Goal: Contribute content

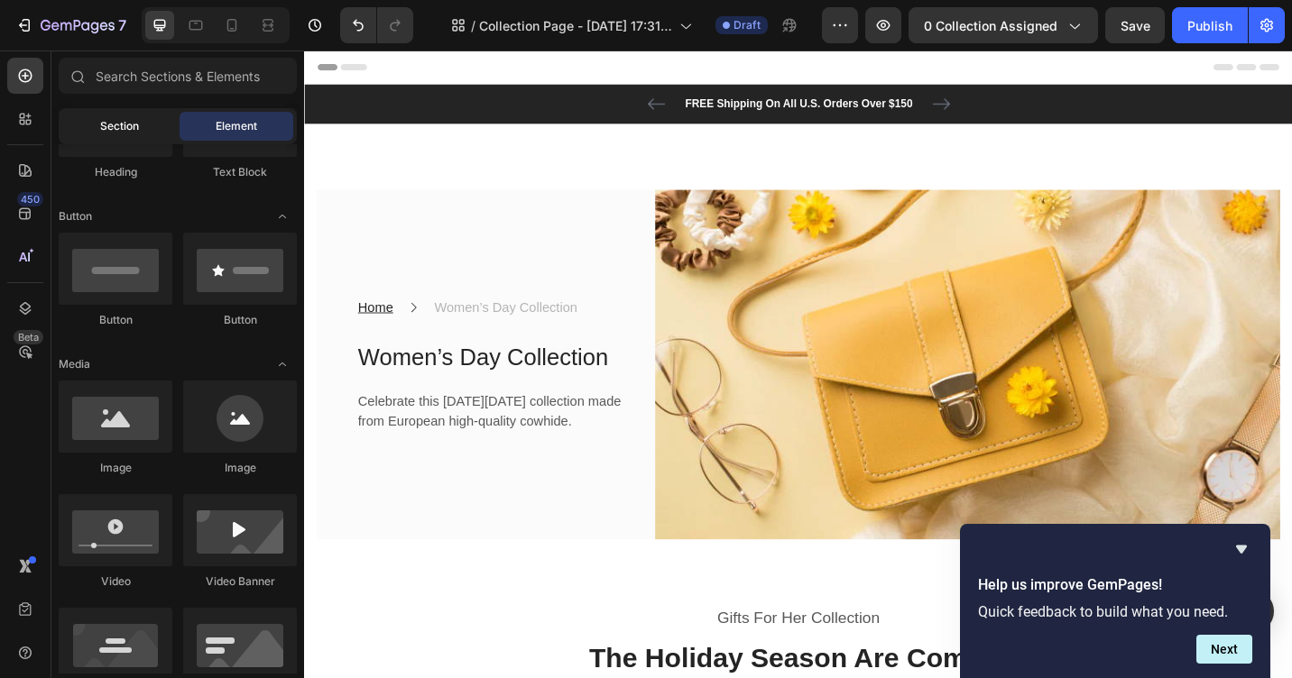
click at [124, 127] on span "Section" at bounding box center [119, 126] width 39 height 16
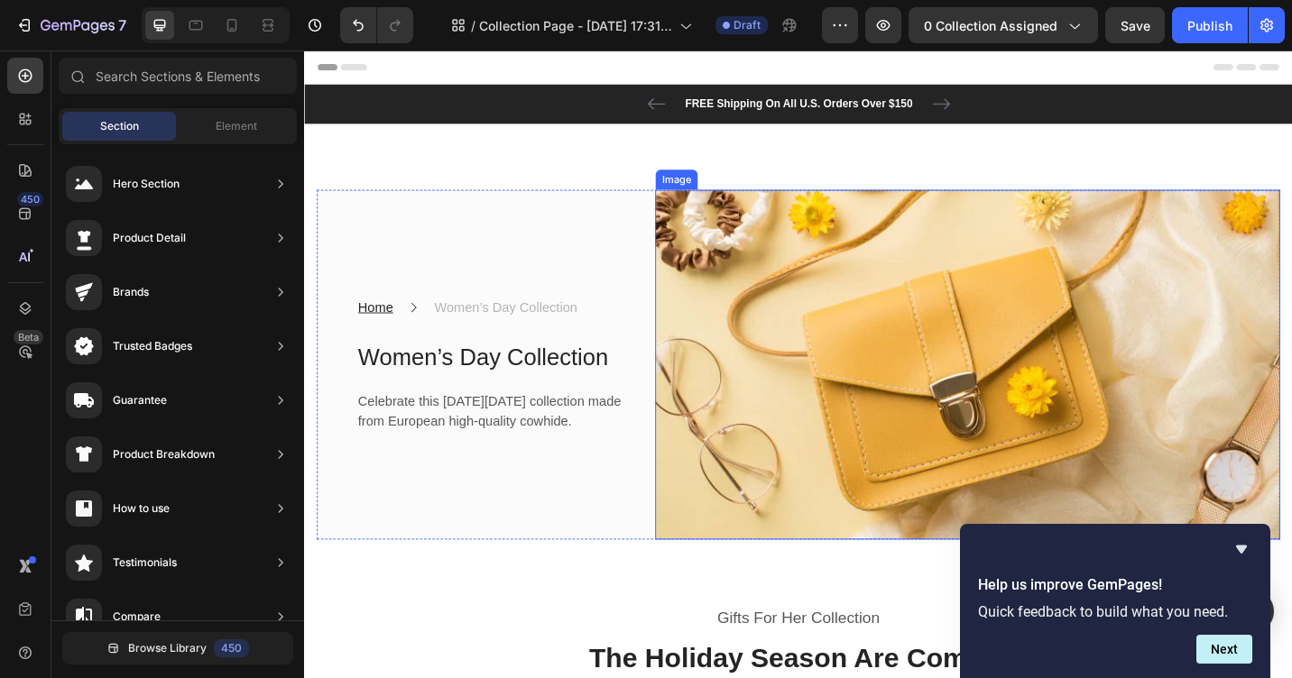
click at [887, 262] on img at bounding box center [1030, 395] width 685 height 384
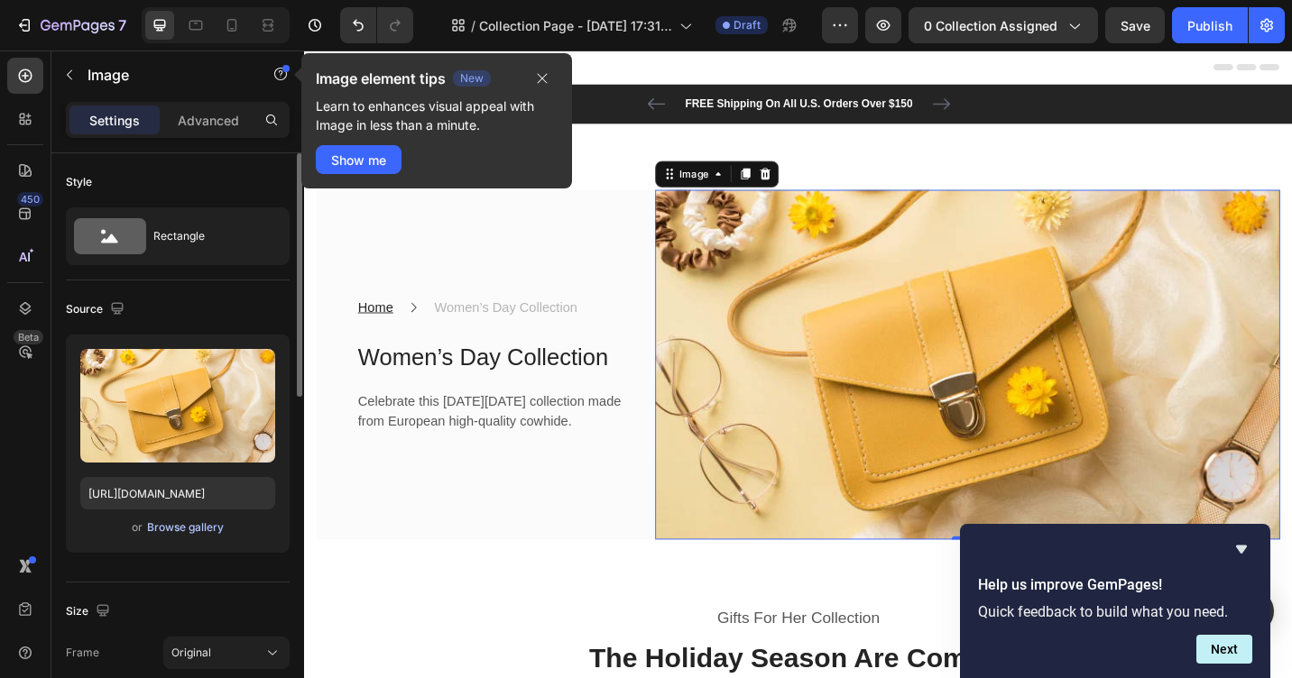
click at [197, 524] on div "Browse gallery" at bounding box center [185, 528] width 77 height 16
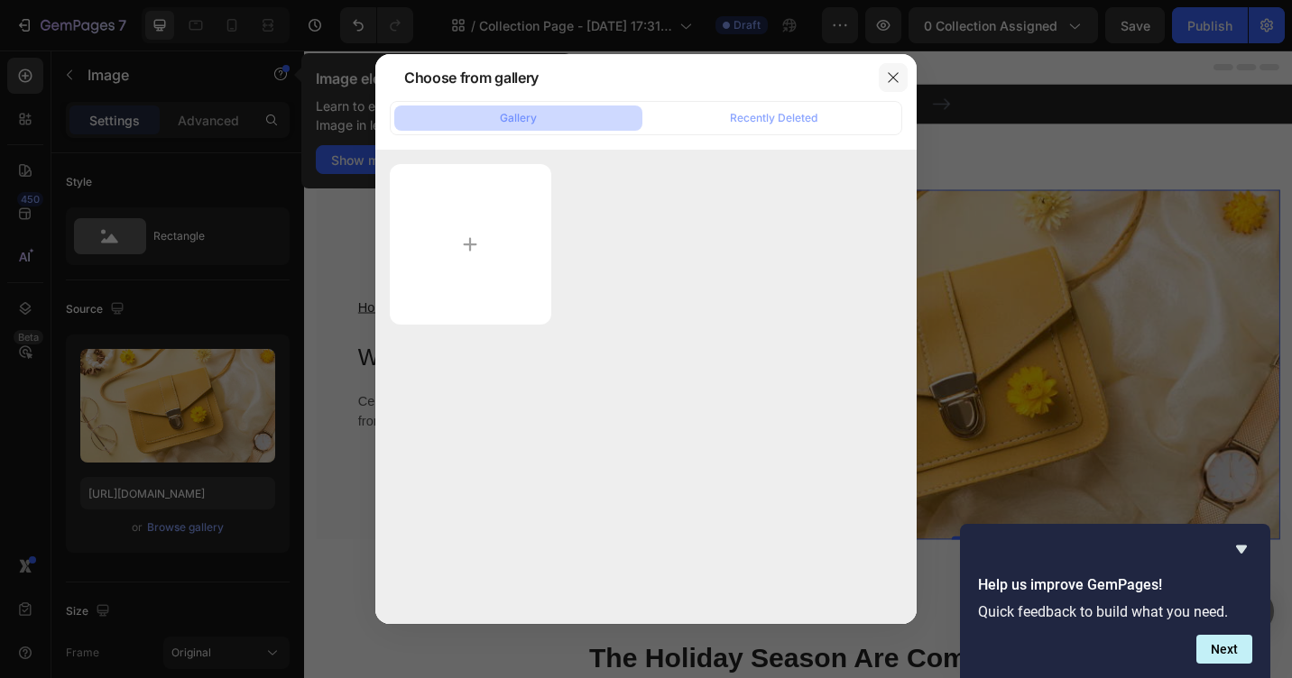
click at [894, 78] on icon "button" at bounding box center [893, 77] width 10 height 10
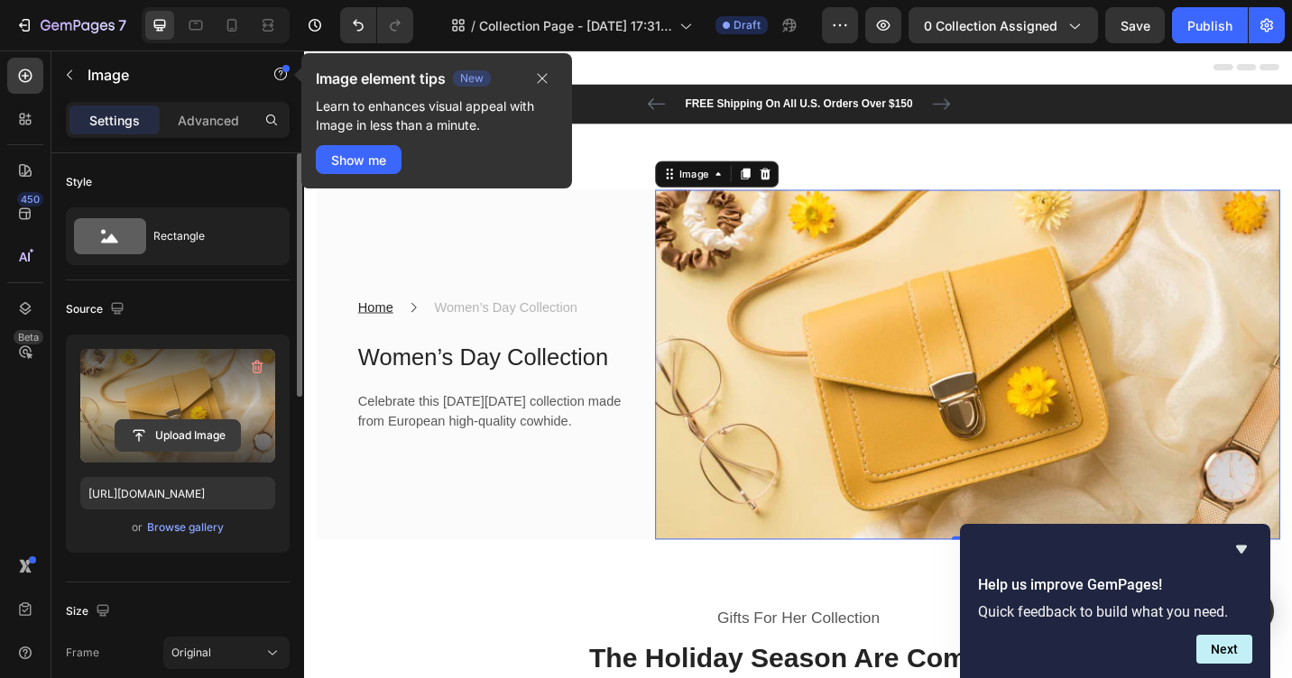
click at [183, 435] on input "file" at bounding box center [177, 435] width 124 height 31
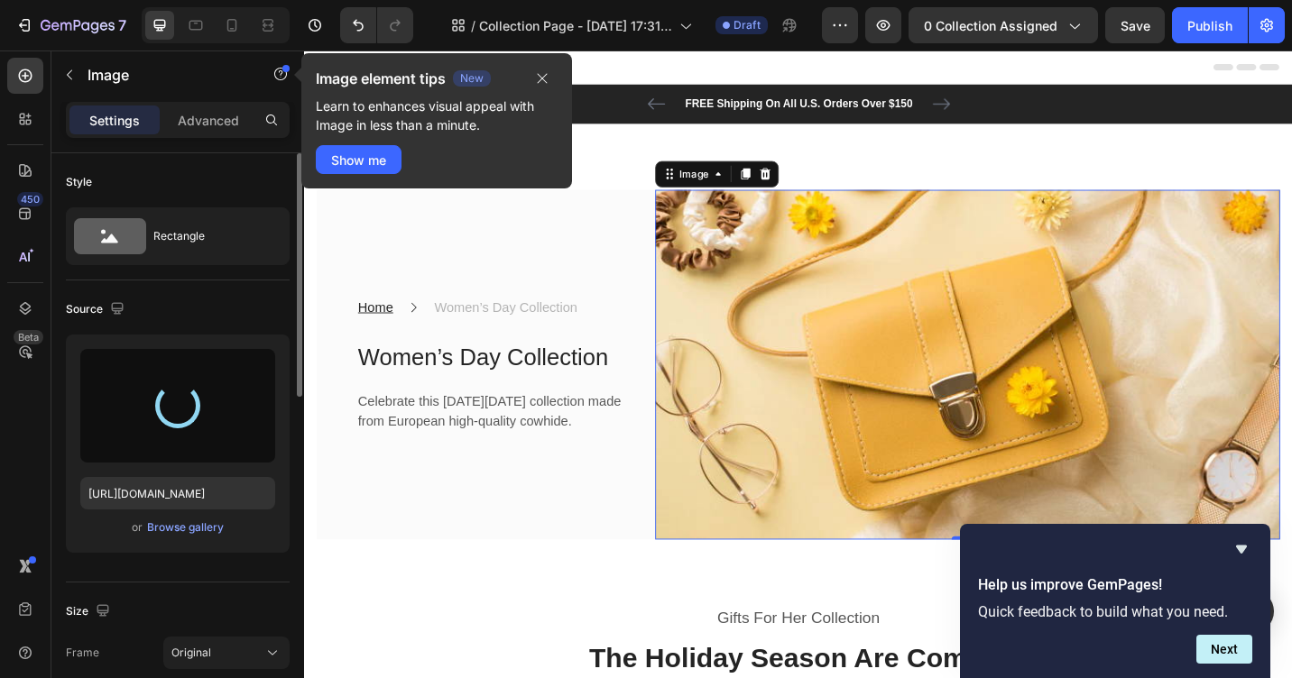
type input "[URL][DOMAIN_NAME]"
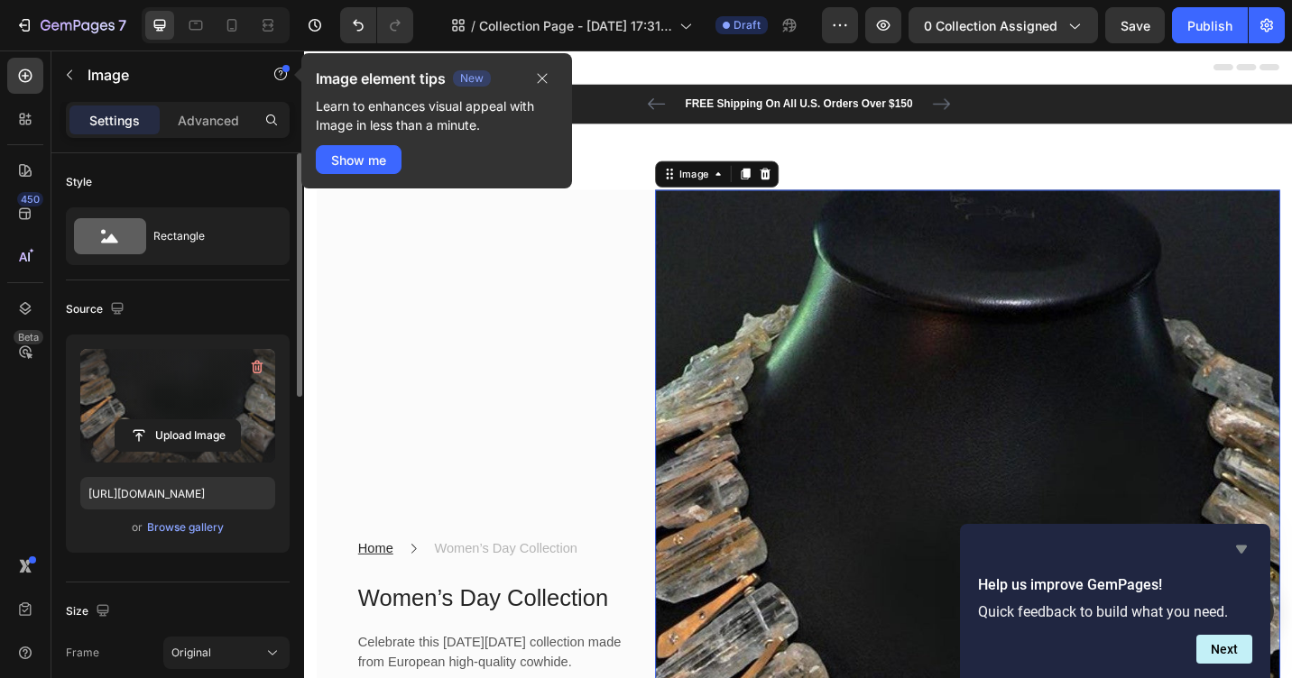
click at [1241, 548] on icon "Hide survey" at bounding box center [1241, 550] width 11 height 8
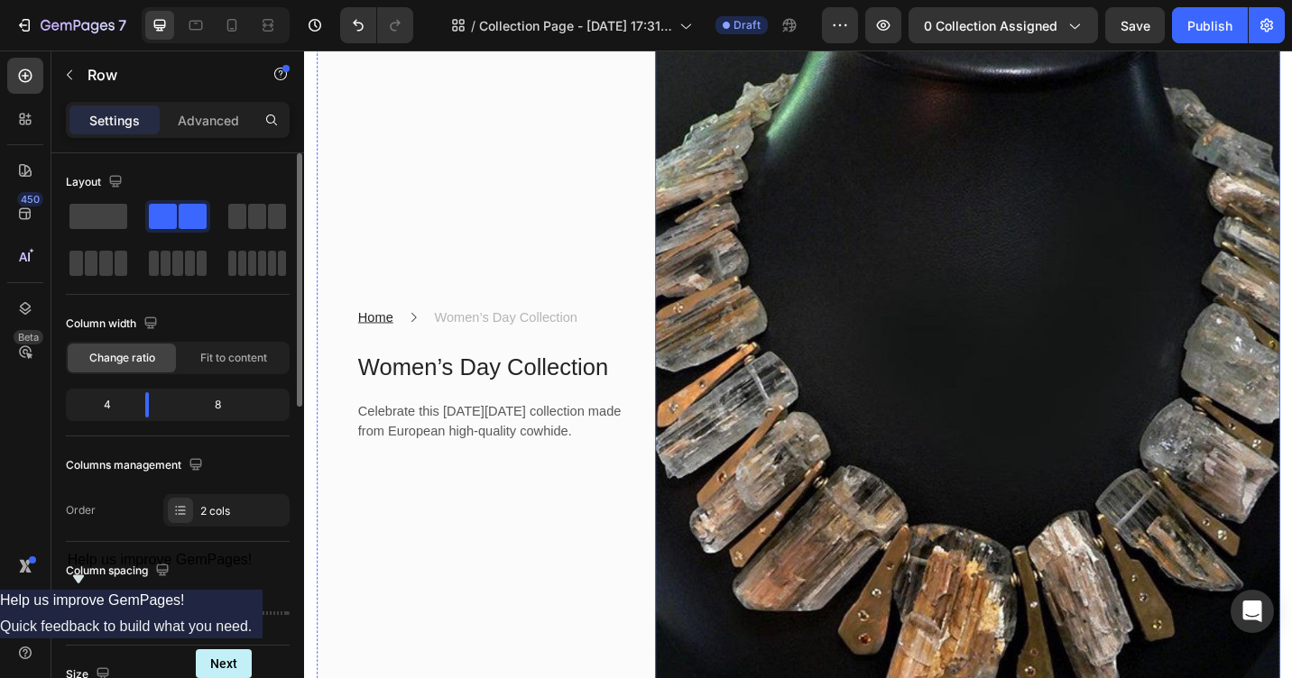
scroll to position [180, 0]
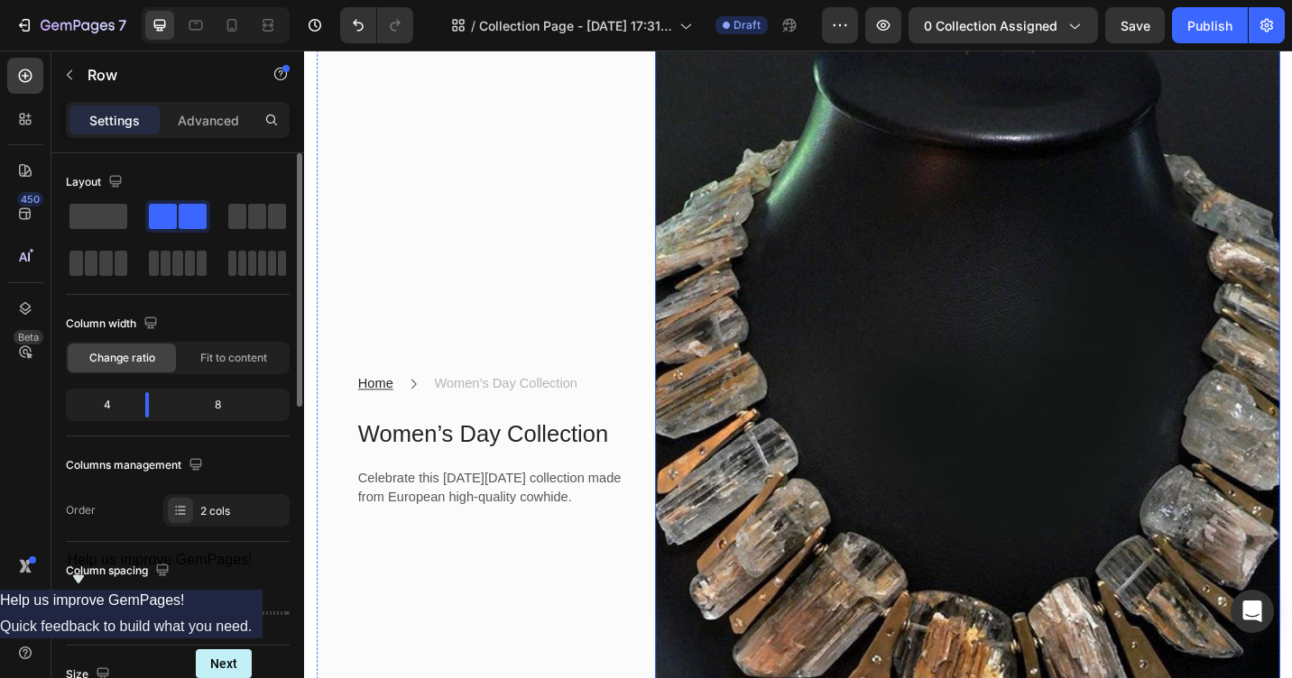
click at [940, 409] on img at bounding box center [1030, 479] width 685 height 912
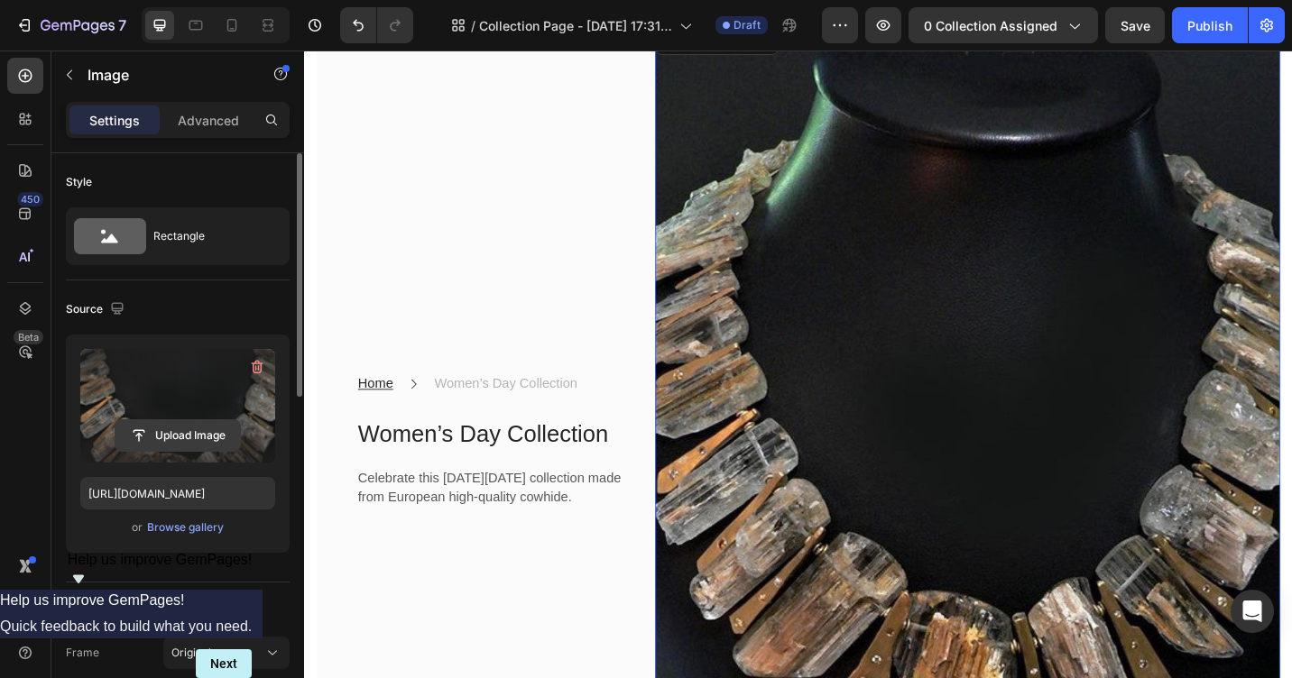
click at [193, 435] on input "file" at bounding box center [177, 435] width 124 height 31
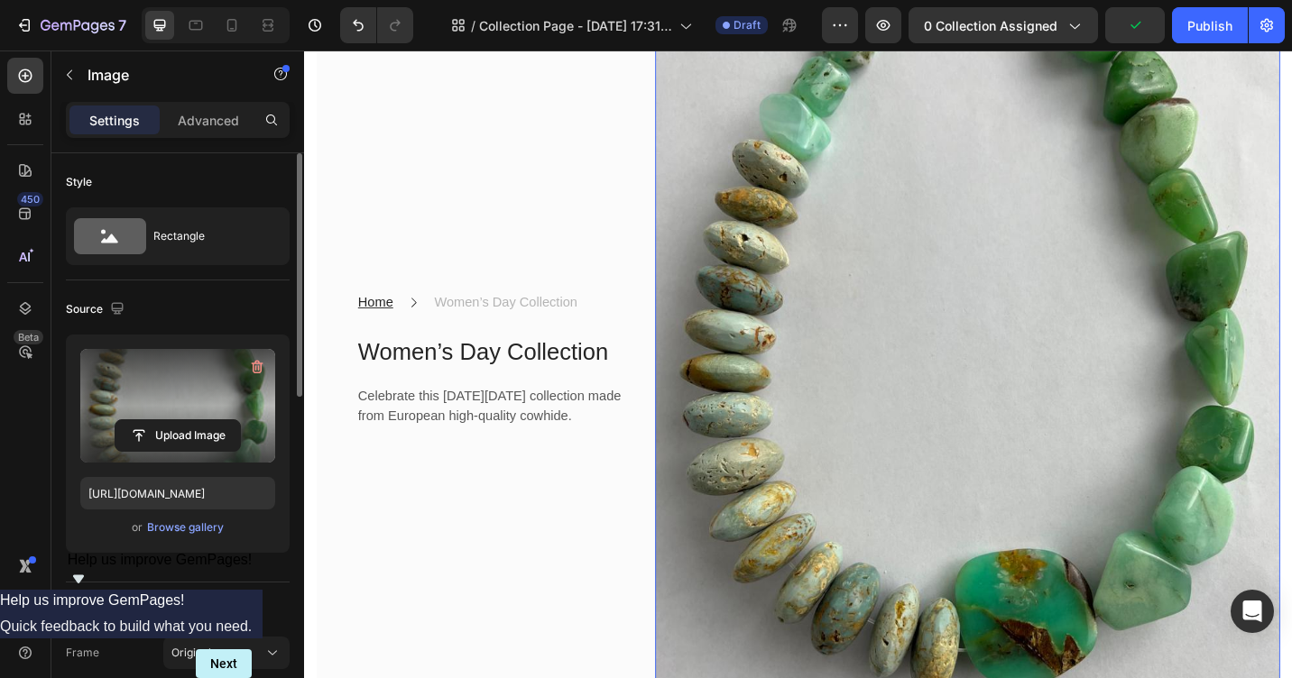
scroll to position [181, 0]
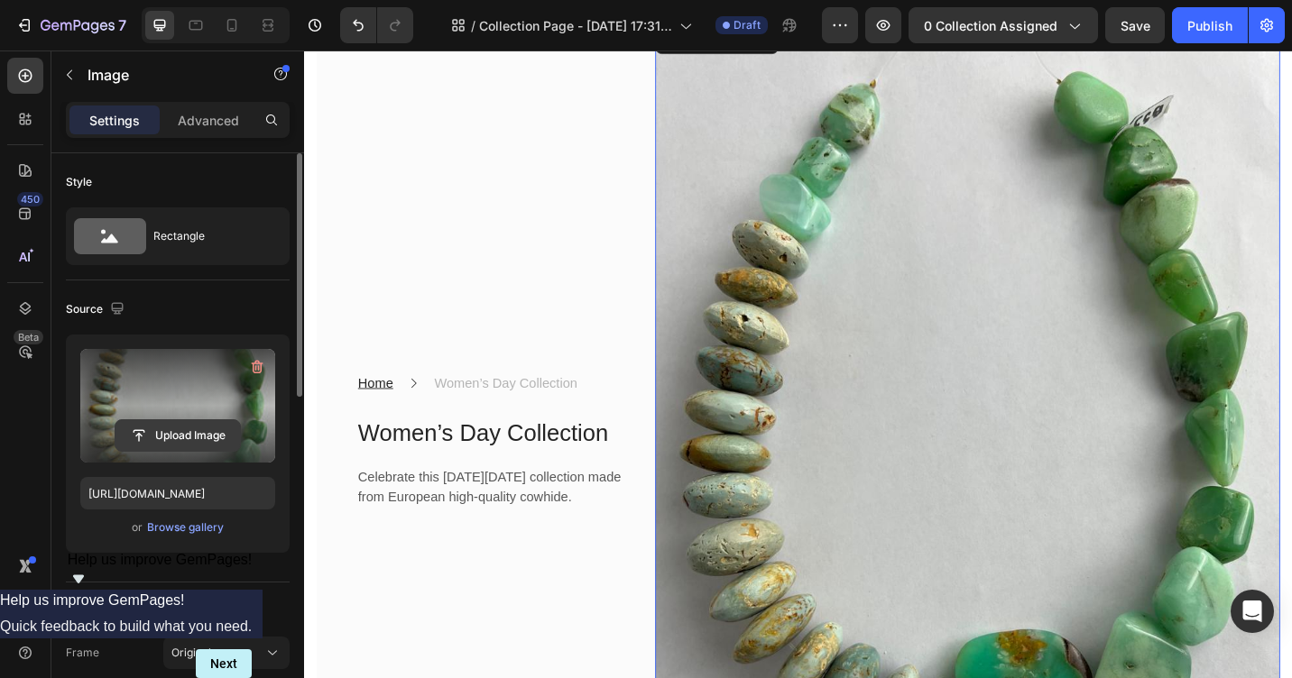
click at [200, 435] on input "file" at bounding box center [177, 435] width 124 height 31
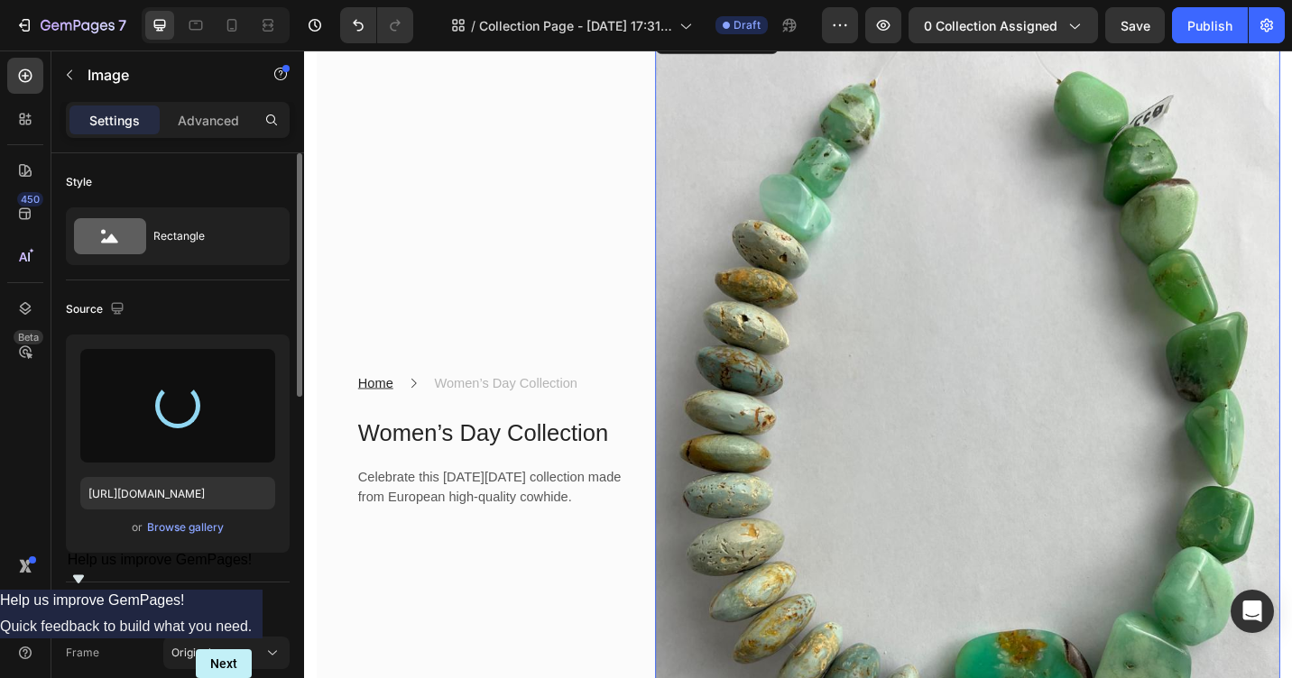
type input "[URL][DOMAIN_NAME]"
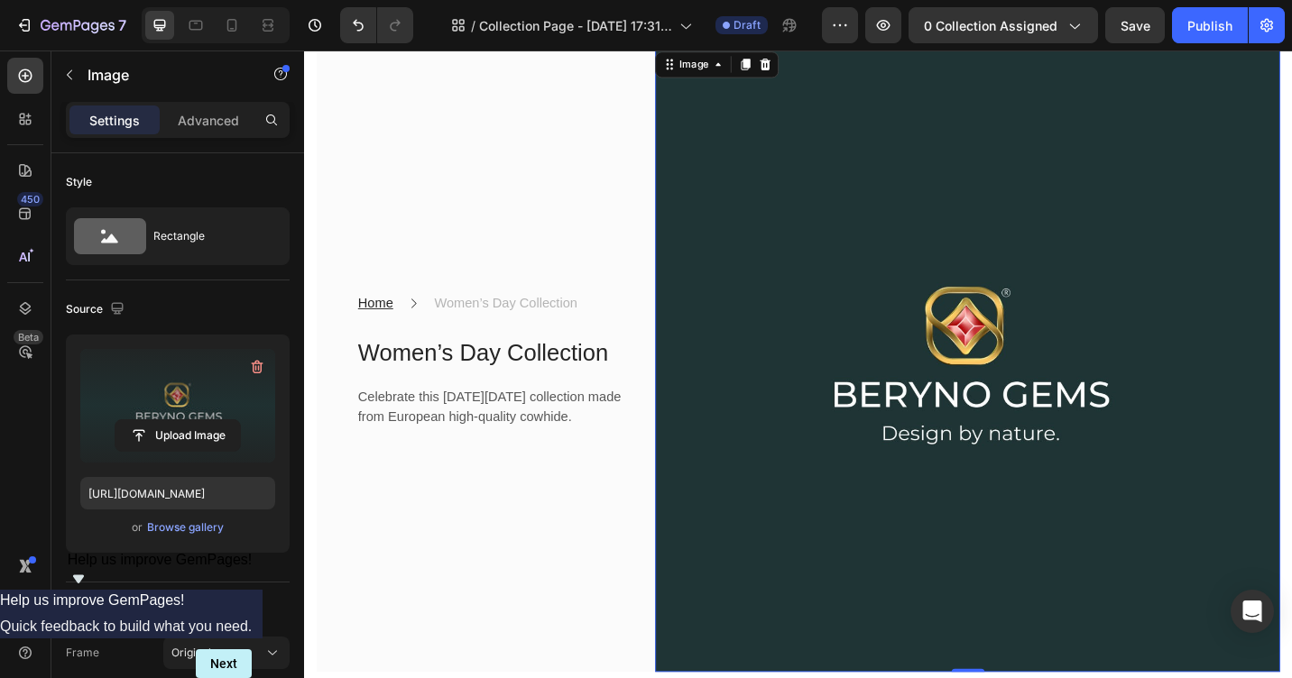
scroll to position [249, 0]
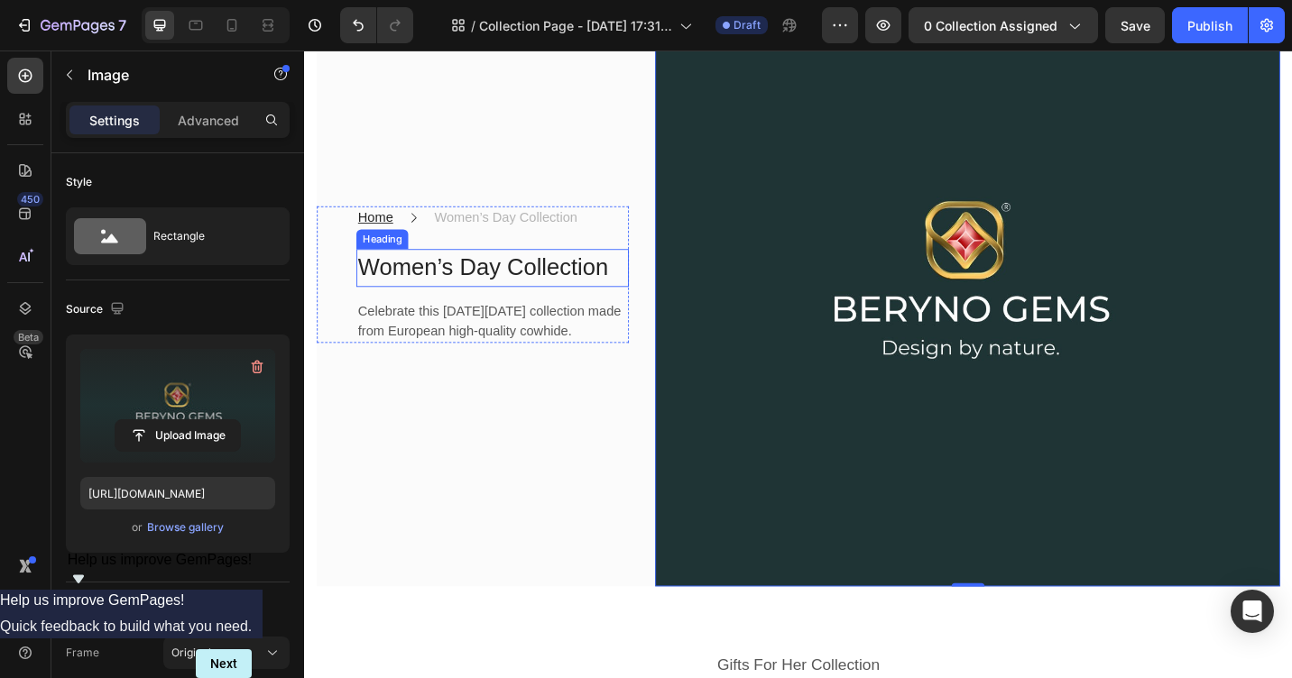
click at [501, 270] on p "Women’s Day Collection" at bounding box center [510, 289] width 295 height 38
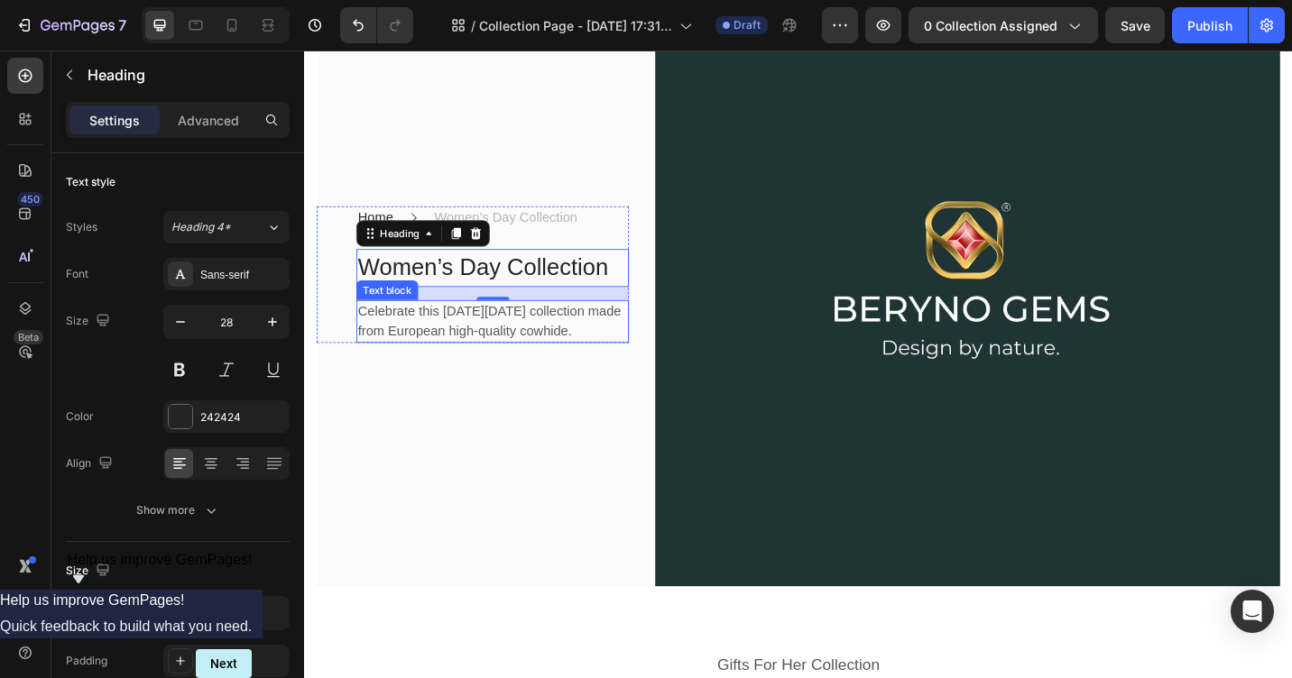
click at [373, 326] on p "Celebrate this [DATE][DATE] collection made from European high-quality cowhide." at bounding box center [510, 347] width 295 height 43
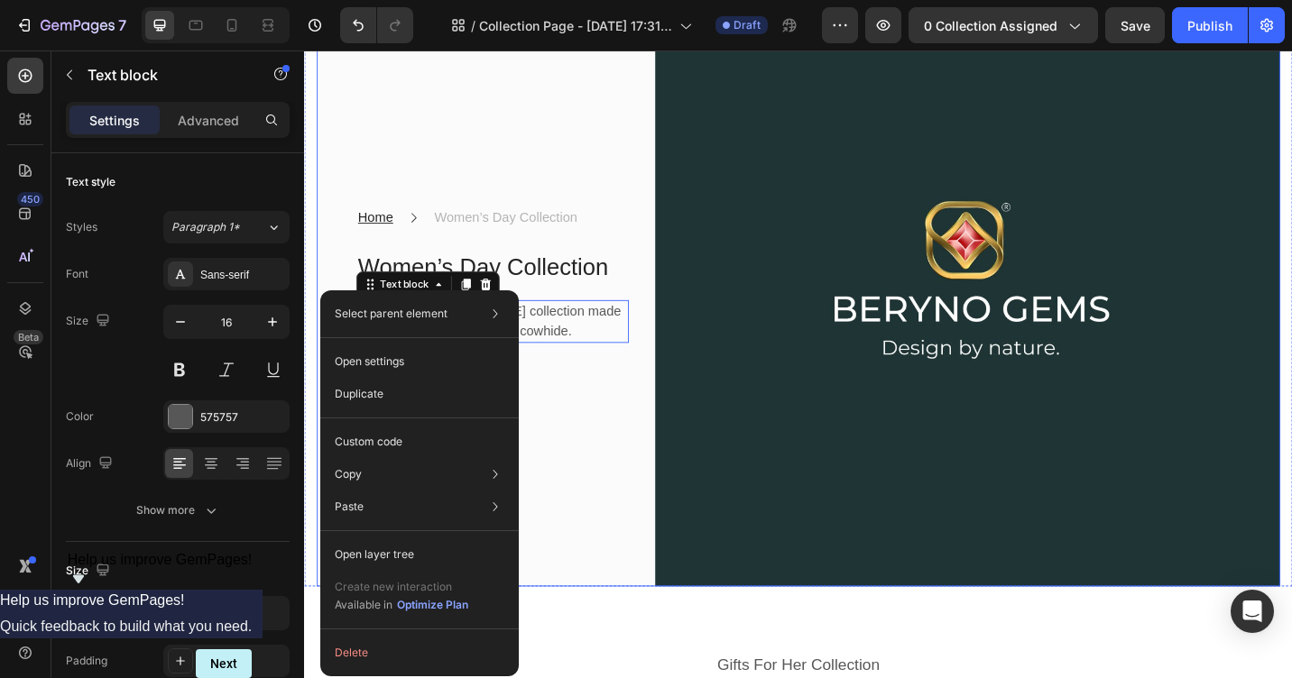
click at [415, 83] on div "Home Text block Icon Women’s Day Collection Text block Row Women’s Day Collecti…" at bounding box center [488, 296] width 342 height 685
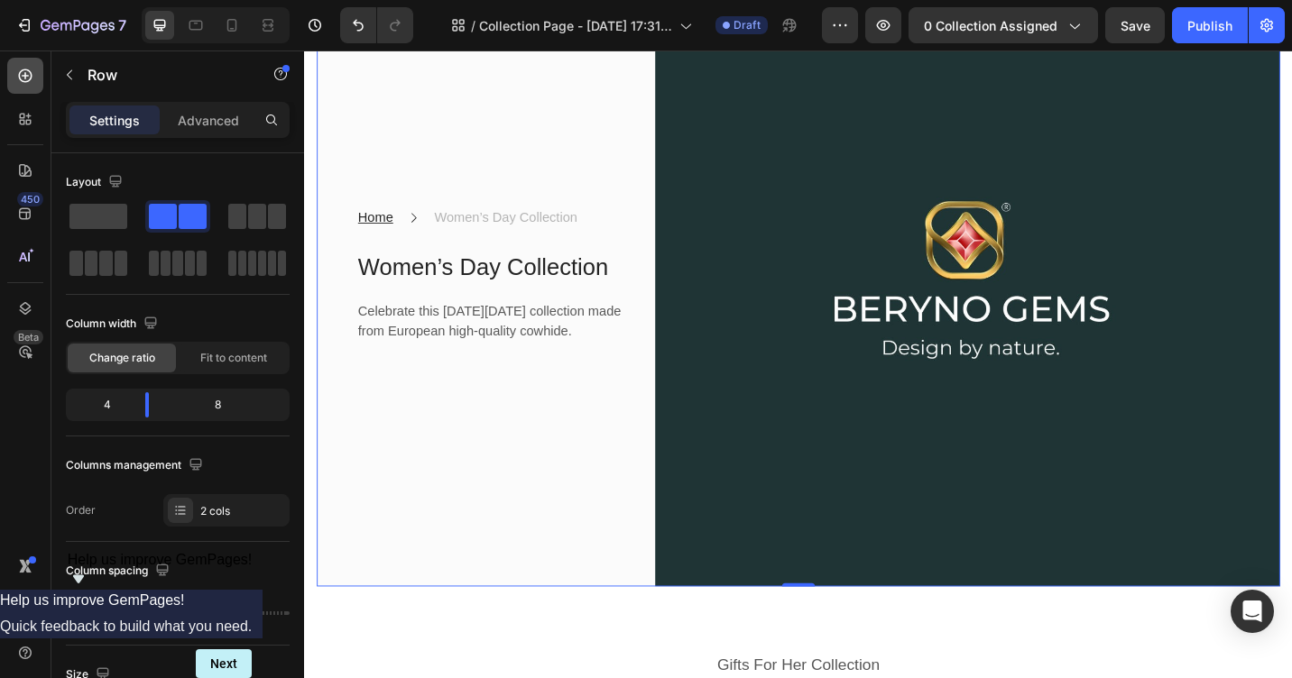
click at [22, 70] on icon at bounding box center [26, 76] width 14 height 14
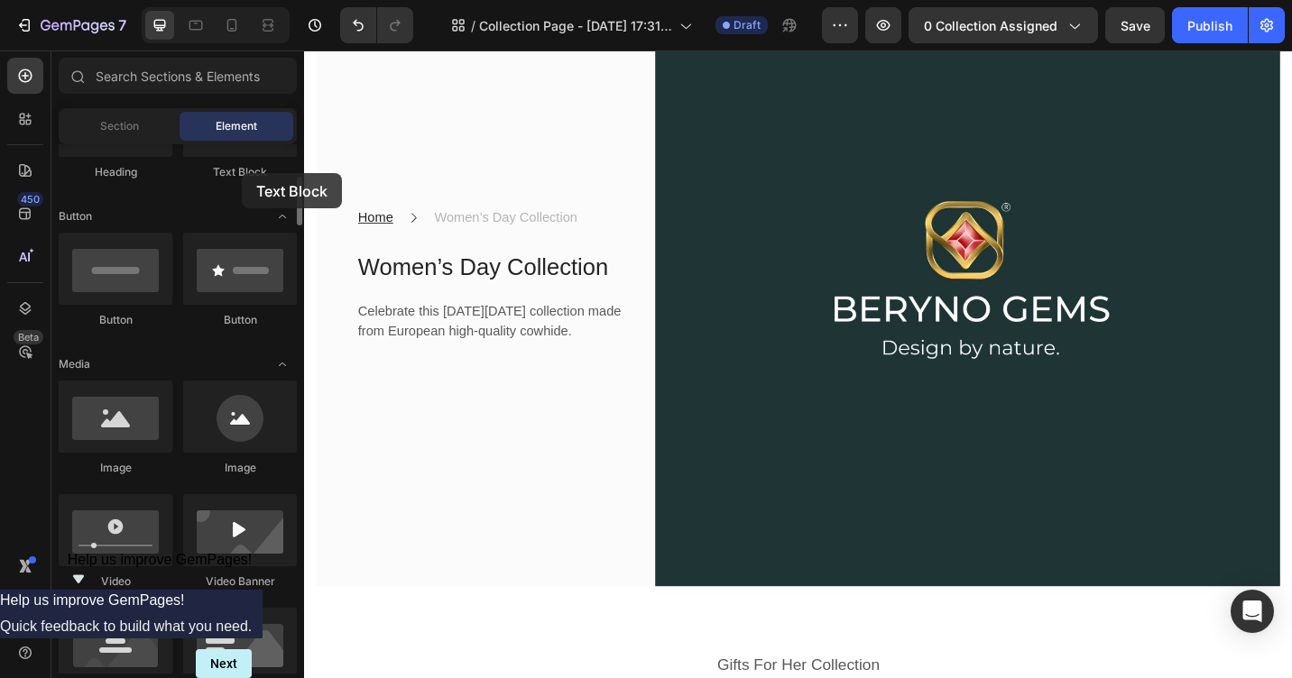
click at [242, 173] on div "Text Block" at bounding box center [240, 172] width 114 height 16
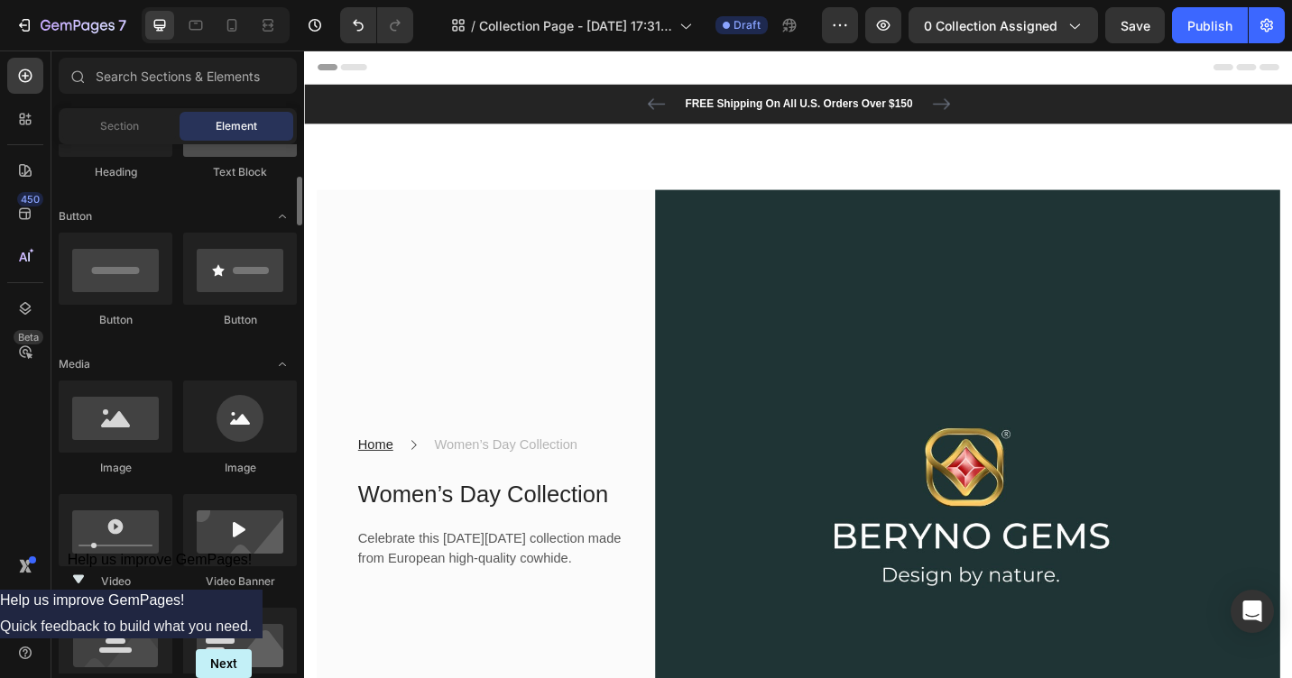
scroll to position [0, 0]
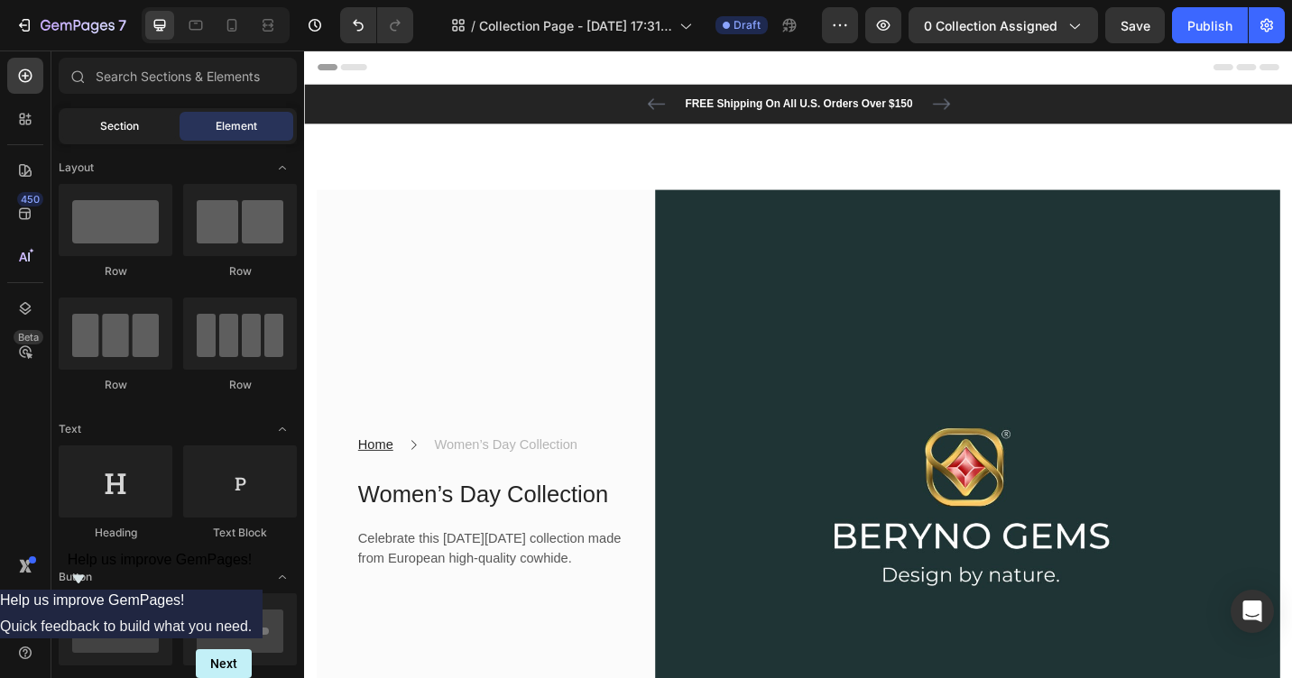
click at [118, 120] on span "Section" at bounding box center [119, 126] width 39 height 16
